Goal: Find specific page/section: Find specific page/section

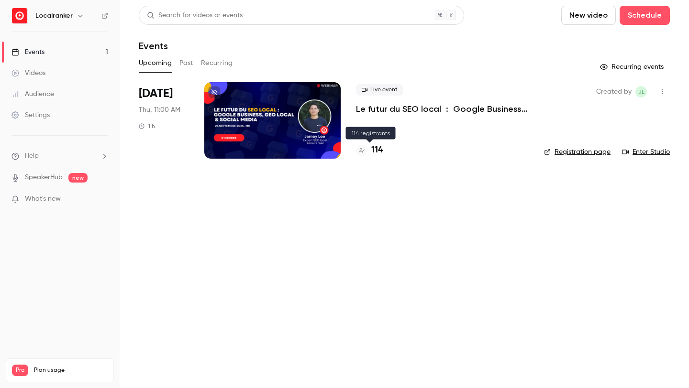
click at [373, 155] on h4 "114" at bounding box center [376, 150] width 11 height 13
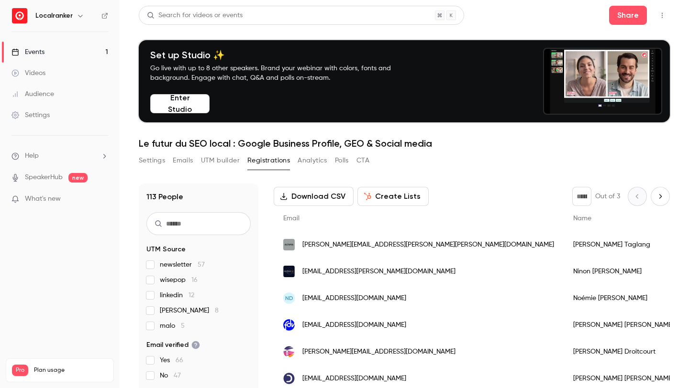
scroll to position [51, 0]
